Goal: Information Seeking & Learning: Learn about a topic

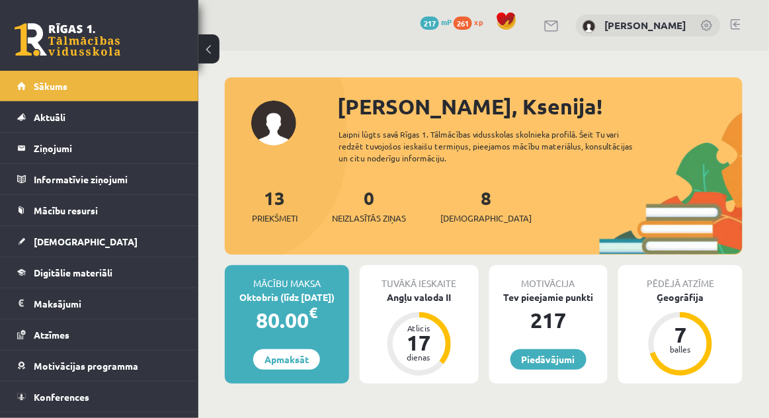
click at [751, 26] on div "0 Dāvanas 217 mP 261 xp Ksenija Tereško" at bounding box center [483, 25] width 571 height 51
click at [740, 24] on link at bounding box center [736, 24] width 10 height 11
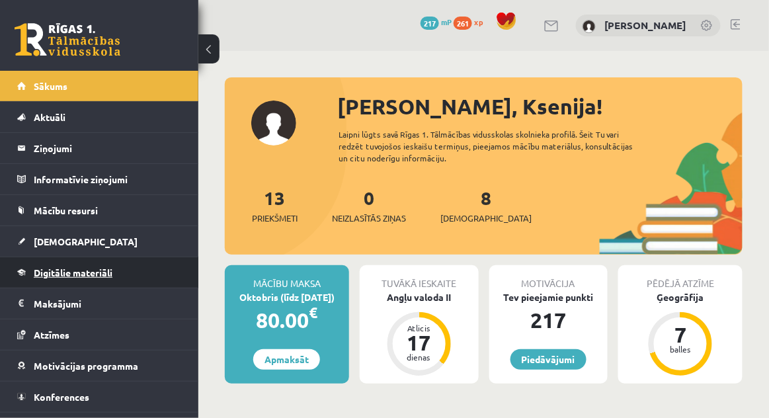
click at [112, 270] on span "Digitālie materiāli" at bounding box center [73, 273] width 79 height 12
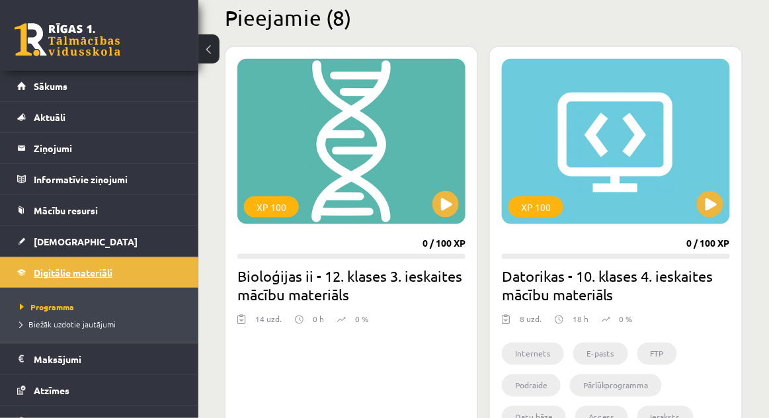
scroll to position [327, 0]
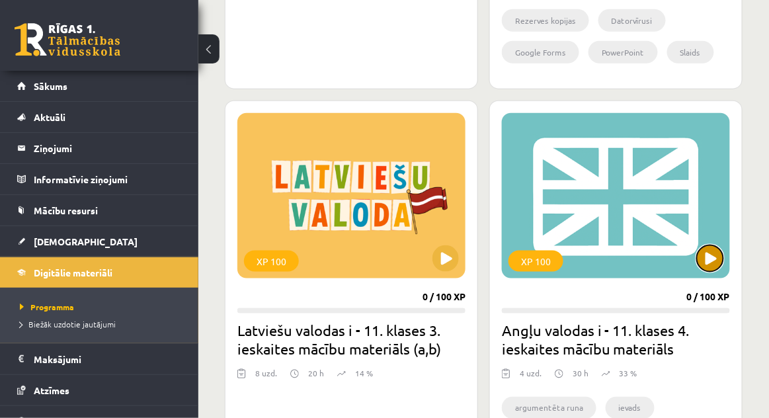
click at [716, 249] on button at bounding box center [710, 258] width 26 height 26
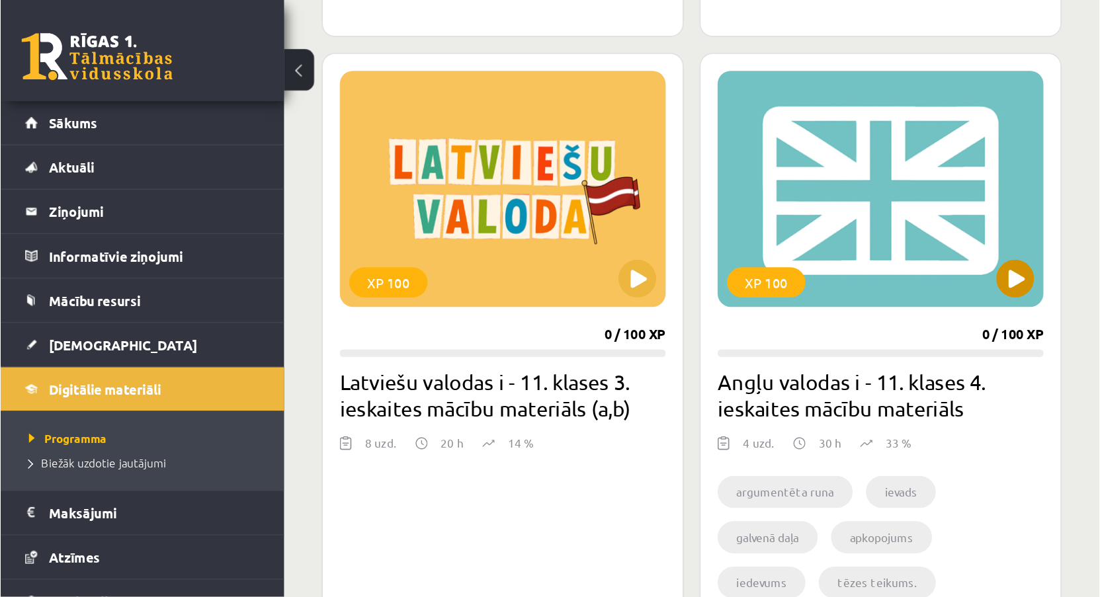
scroll to position [1151, 0]
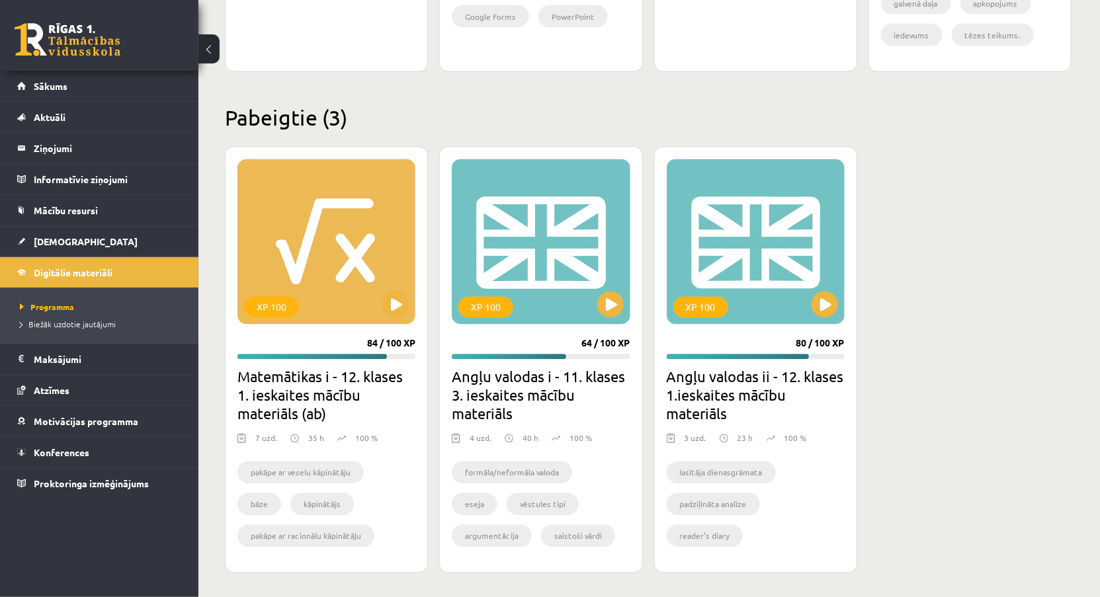
click at [769, 214] on div "XP 100 84 / 100 XP Matemātikas i - 12. klases 1. ieskaites mācību materiāls (ab…" at bounding box center [648, 360] width 847 height 427
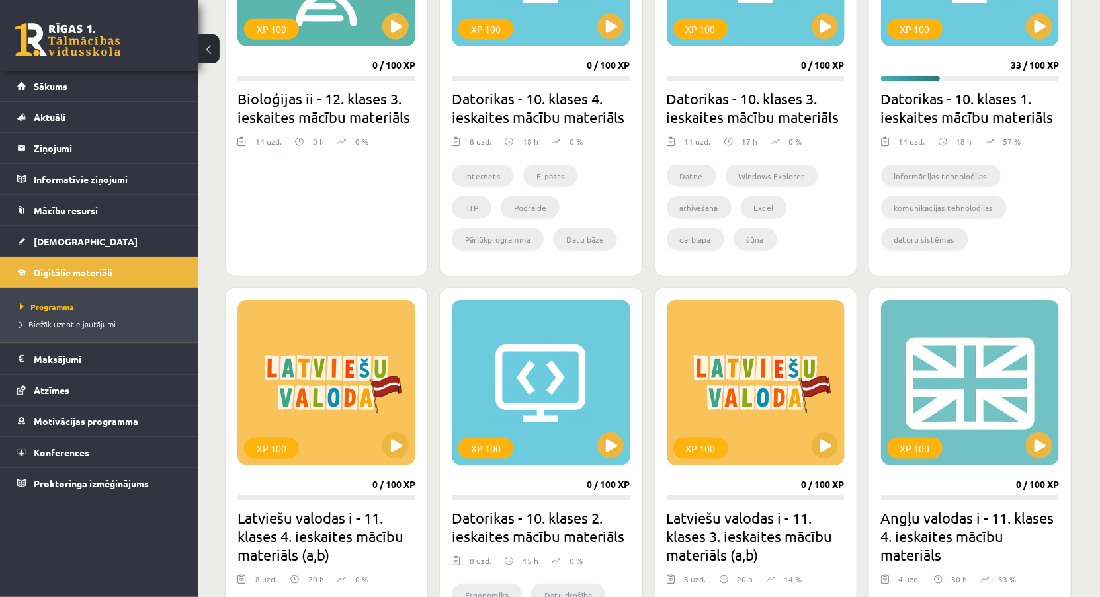
scroll to position [0, 0]
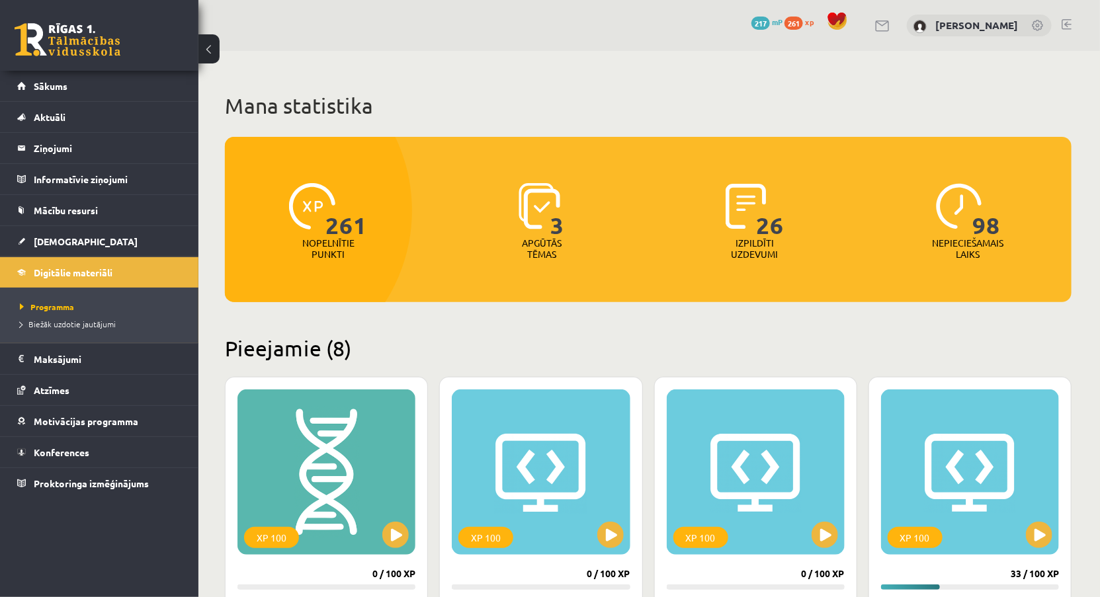
click at [769, 23] on link at bounding box center [1067, 24] width 10 height 11
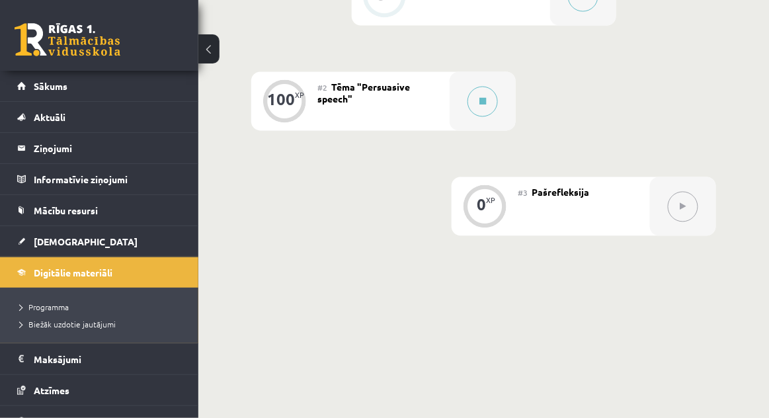
scroll to position [460, 0]
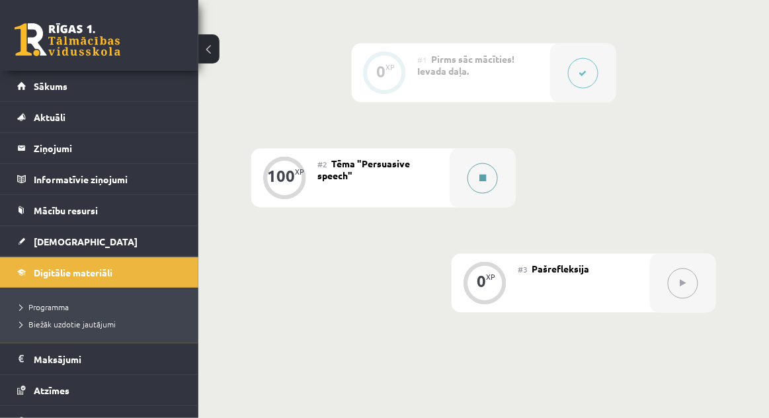
click at [497, 171] on button at bounding box center [483, 178] width 30 height 30
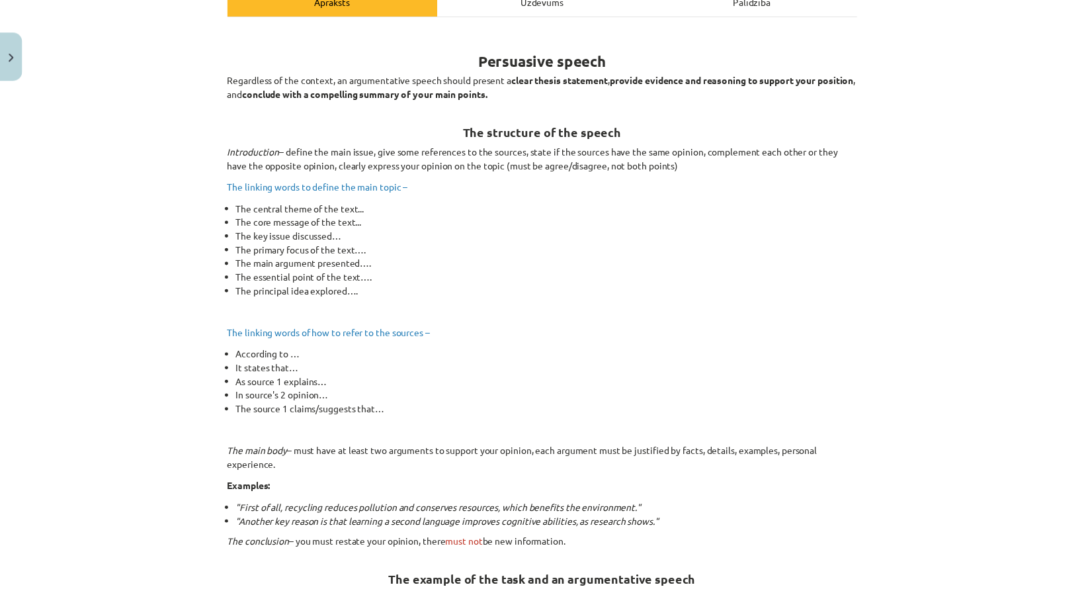
scroll to position [257, 0]
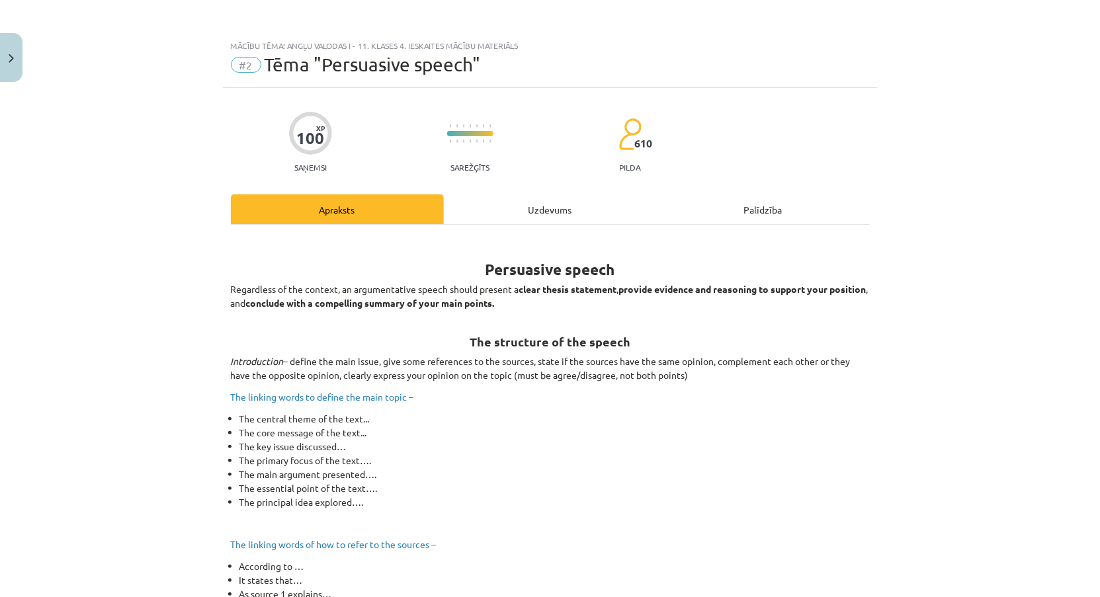
click at [72, 5] on div "Mācību tēma: Angļu valodas i - 11. klases 4. ieskaites mācību materiāls #2 Tēma…" at bounding box center [550, 298] width 1100 height 597
